Goal: Use online tool/utility: Utilize a website feature to perform a specific function

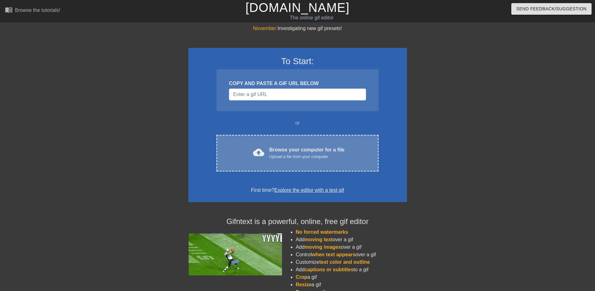
click at [294, 146] on div "Browse your computer for a file Upload a file from your computer" at bounding box center [306, 153] width 75 height 14
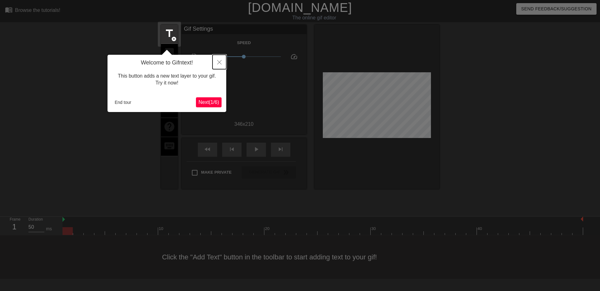
click at [219, 64] on icon "Close" at bounding box center [219, 62] width 4 height 4
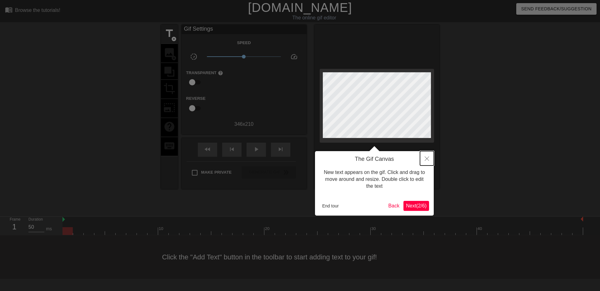
click at [426, 160] on icon "Close" at bounding box center [427, 158] width 4 height 4
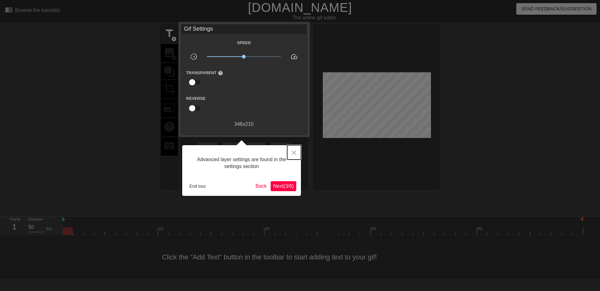
click at [295, 153] on icon "Close" at bounding box center [294, 152] width 4 height 4
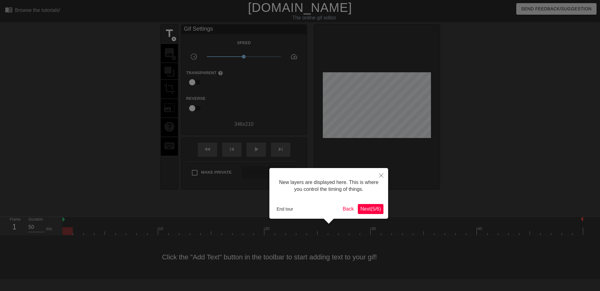
scroll to position [5, 0]
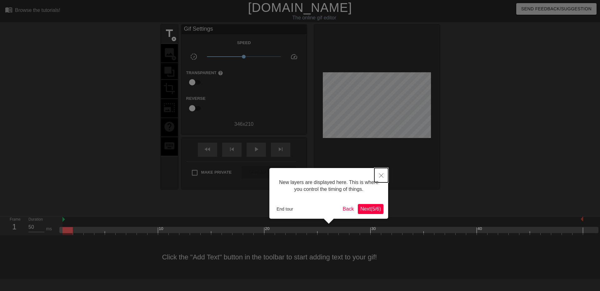
click at [384, 171] on button "Close" at bounding box center [381, 175] width 14 height 14
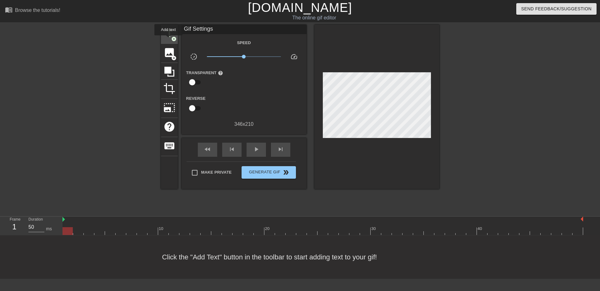
click at [168, 40] on div "title add_circle" at bounding box center [169, 34] width 17 height 19
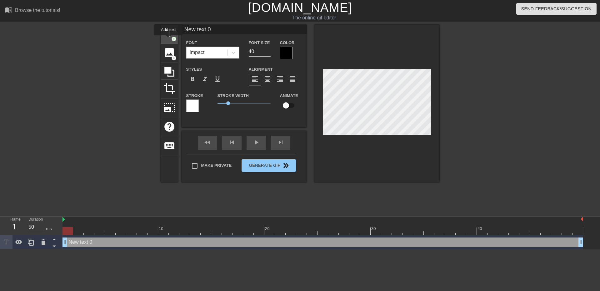
scroll to position [0, 0]
drag, startPoint x: 226, startPoint y: 30, endPoint x: 165, endPoint y: 19, distance: 62.3
click at [164, 19] on div "menu_book Browse the tutorials! [DOMAIN_NAME] The online gif editor Send Feedba…" at bounding box center [300, 124] width 600 height 249
type input "[PERSON_NAME]"
drag, startPoint x: 260, startPoint y: 51, endPoint x: 234, endPoint y: 48, distance: 25.4
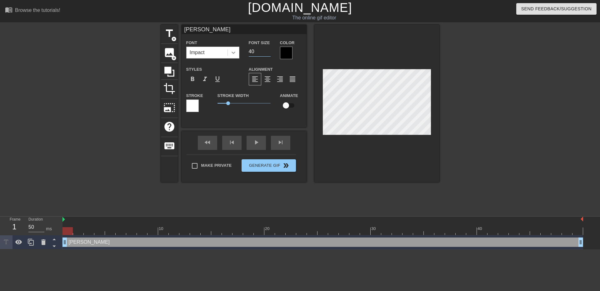
click at [234, 48] on div "Font Impact Font Size 40 Color" at bounding box center [244, 49] width 125 height 20
type input "30"
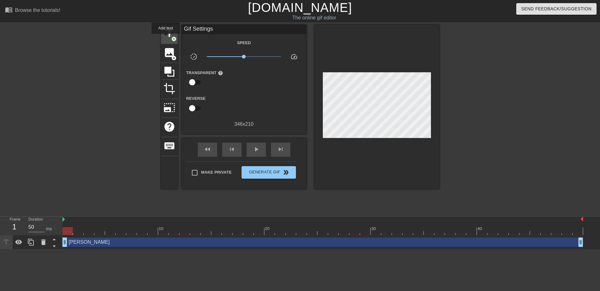
click at [166, 38] on span "title" at bounding box center [169, 34] width 12 height 12
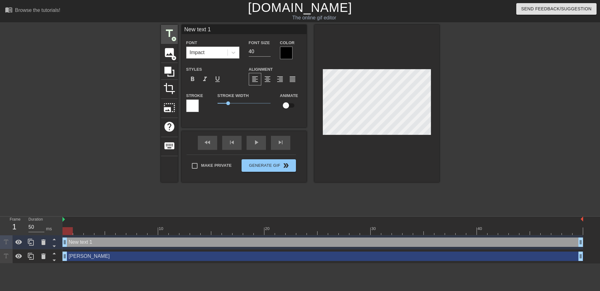
drag, startPoint x: 223, startPoint y: 32, endPoint x: 163, endPoint y: 28, distance: 59.2
click at [166, 28] on div "title add_circle image add_circle crop photo_size_select_large help keyboard Ne…" at bounding box center [300, 103] width 278 height 157
click at [102, 254] on div "[PERSON_NAME] drag_handle drag_handle" at bounding box center [323, 255] width 521 height 9
type input "[PERSON_NAME]"
type input "30"
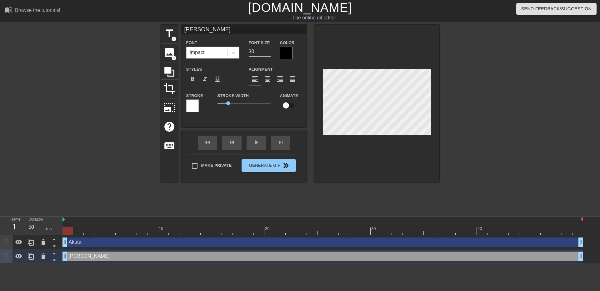
drag, startPoint x: 202, startPoint y: 29, endPoint x: 146, endPoint y: 29, distance: 55.3
click at [146, 29] on div "title add_circle image add_circle crop photo_size_select_large help keyboard [P…" at bounding box center [300, 119] width 600 height 188
type input "PYTHONS"
click at [395, 153] on div at bounding box center [376, 103] width 125 height 157
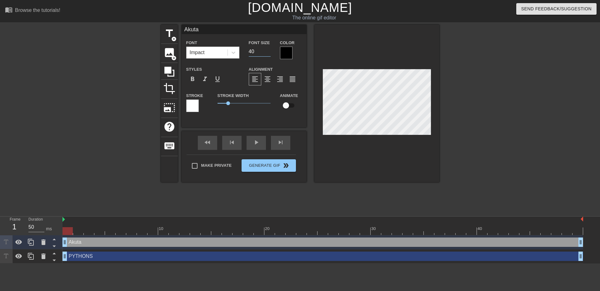
drag, startPoint x: 256, startPoint y: 55, endPoint x: 240, endPoint y: 53, distance: 15.7
click at [240, 53] on div "Font Impact Font Size 40 Color" at bounding box center [244, 49] width 125 height 20
type input "30"
click at [474, 151] on div at bounding box center [494, 119] width 94 height 188
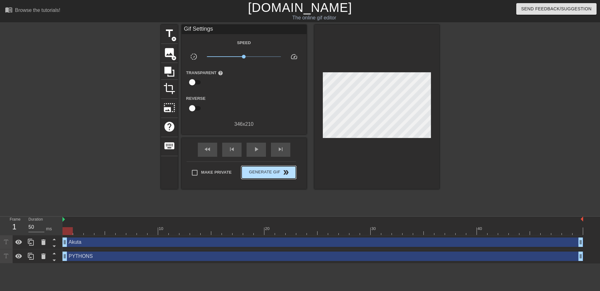
click at [276, 171] on span "Generate Gif double_arrow" at bounding box center [268, 172] width 49 height 8
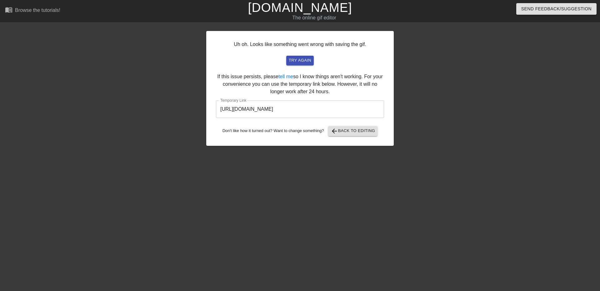
click at [320, 110] on input "[URL][DOMAIN_NAME]" at bounding box center [300, 109] width 168 height 18
drag, startPoint x: 359, startPoint y: 107, endPoint x: 200, endPoint y: 98, distance: 159.0
click at [198, 98] on div "Uh oh. Looks like something went wrong with saving the gif. try again If this i…" at bounding box center [300, 119] width 600 height 188
